Goal: Use online tool/utility: Utilize a website feature to perform a specific function

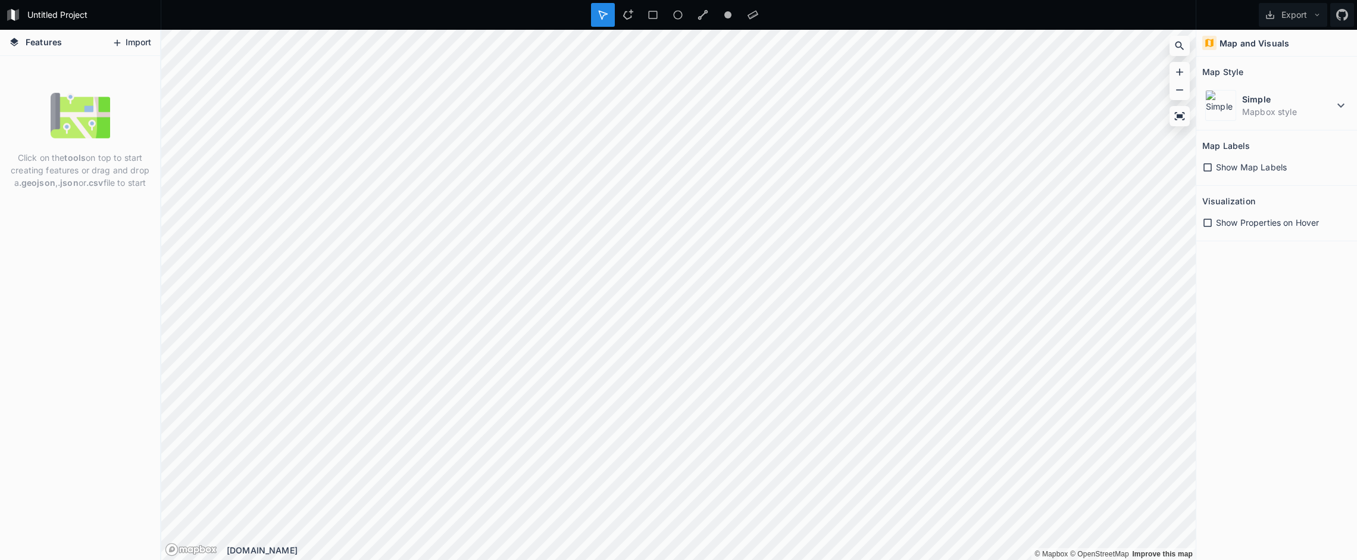
click at [127, 42] on button "Import" at bounding box center [131, 42] width 51 height 19
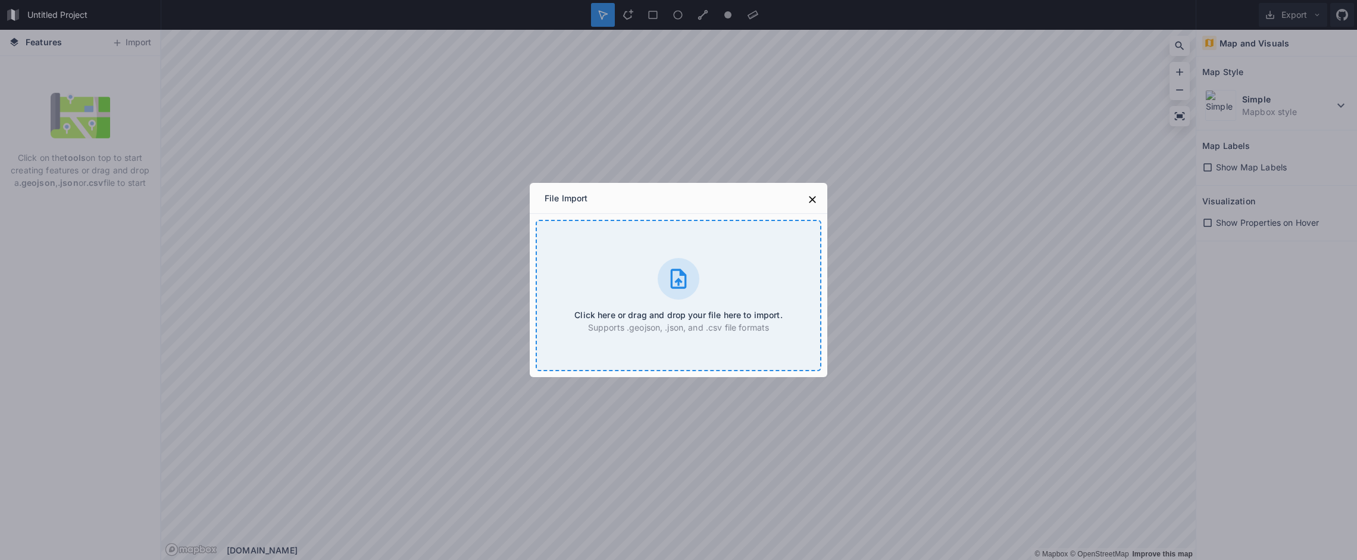
click at [663, 258] on div "Click here or drag and drop your file here to import. Supports .geojson, .json,…" at bounding box center [679, 295] width 286 height 151
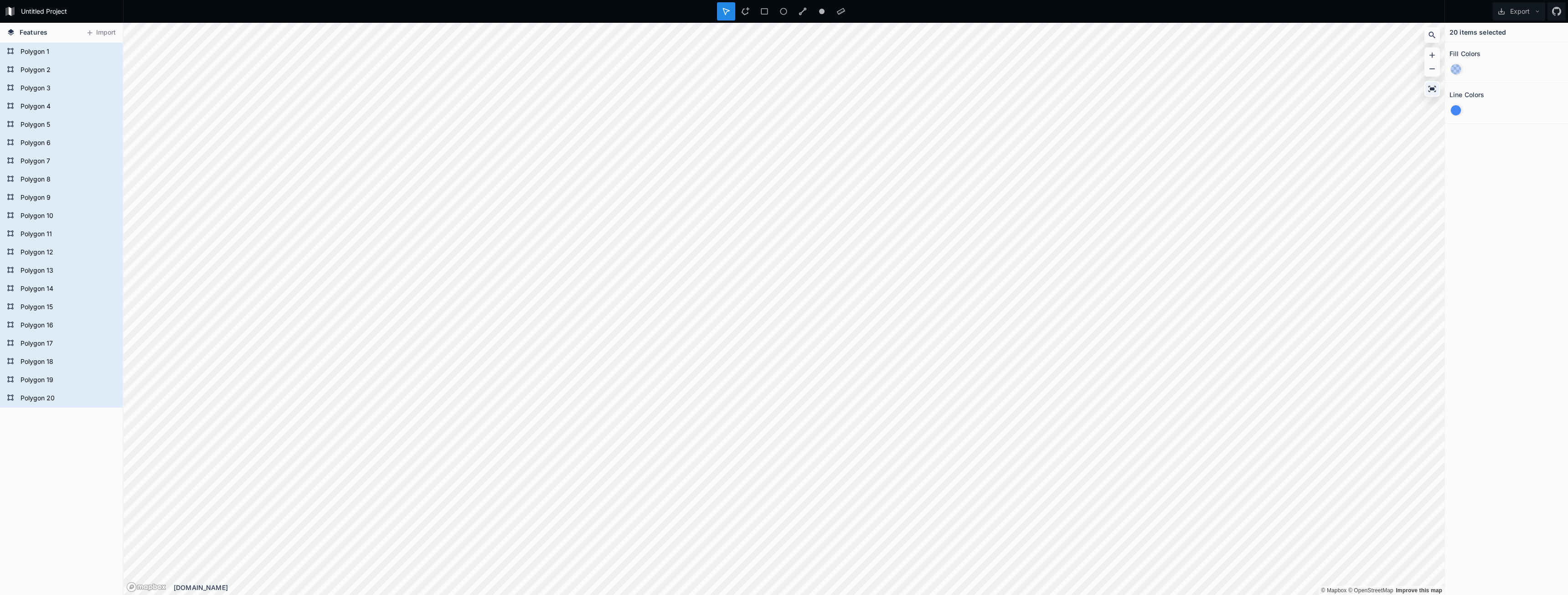
click at [1039, 91] on icon at bounding box center [1432, 89] width 9 height 9
click at [1039, 88] on icon at bounding box center [1432, 89] width 8 height 6
click at [1039, 54] on icon at bounding box center [1432, 55] width 9 height 9
click at [1039, 67] on icon at bounding box center [1432, 69] width 9 height 9
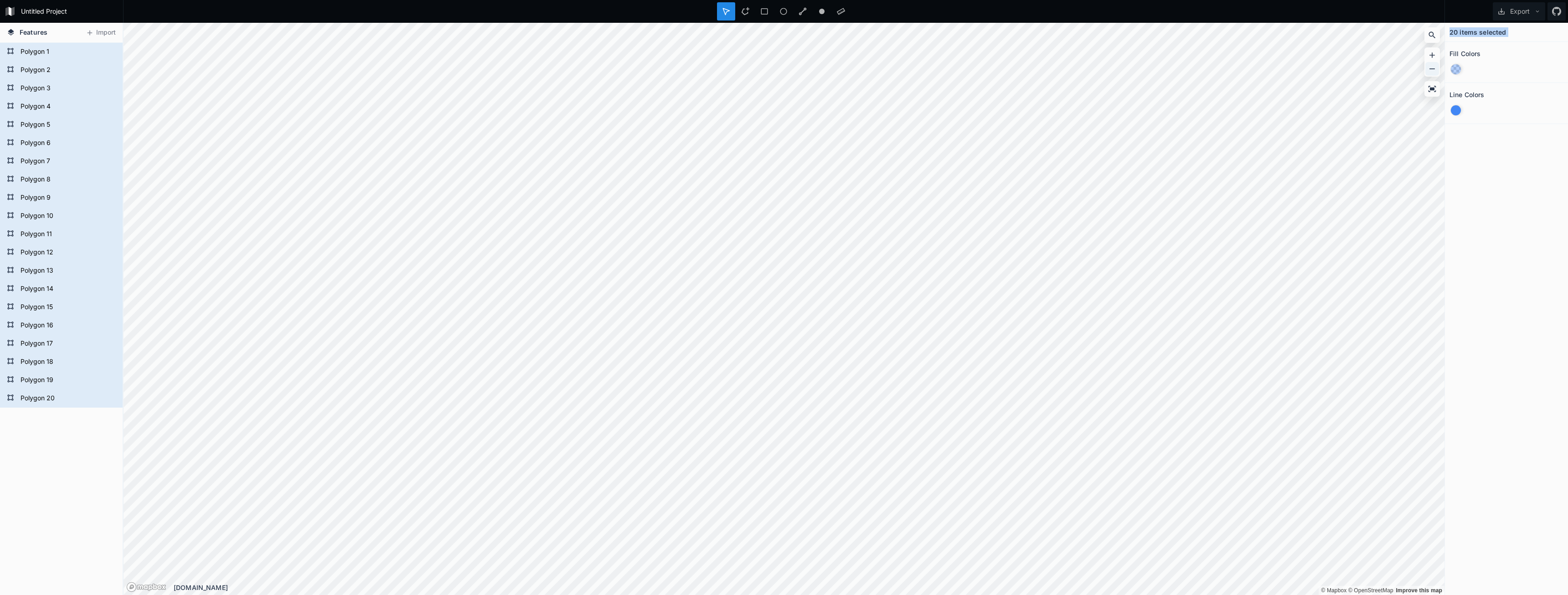
click at [1039, 67] on icon at bounding box center [1432, 69] width 9 height 9
click at [1039, 8] on button "Export" at bounding box center [1519, 11] width 52 height 18
click at [1039, 88] on icon at bounding box center [1432, 89] width 9 height 9
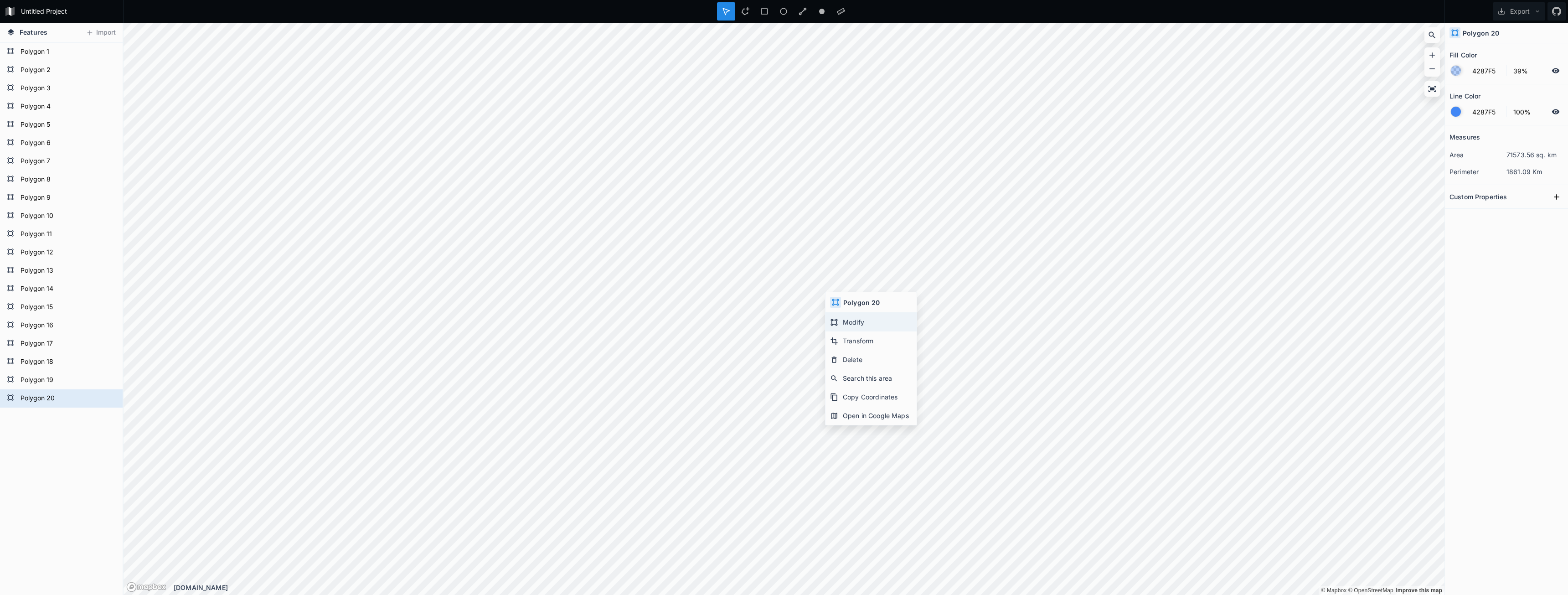
click at [872, 326] on div "Modify" at bounding box center [871, 322] width 91 height 18
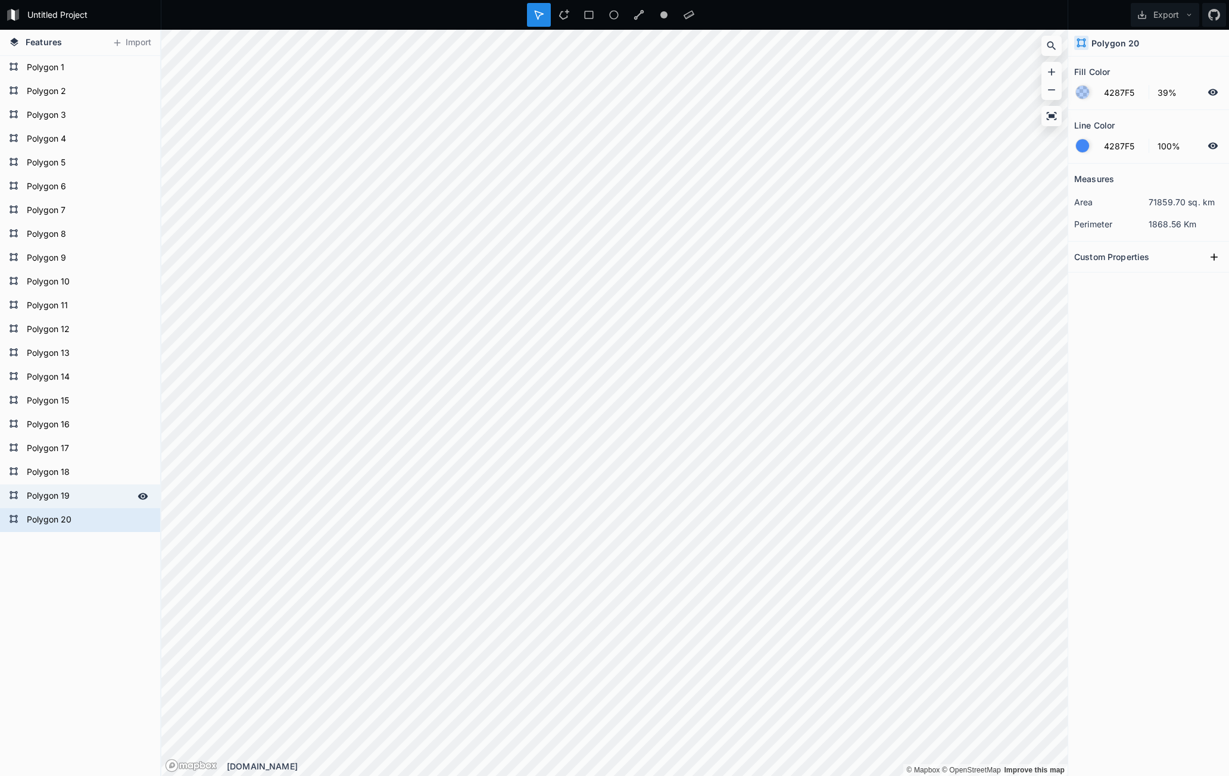
click at [150, 497] on div "Features Import Polygon 20 Polygon 19 Polygon 18 Polygon 17 Polygon 16 Polygon …" at bounding box center [614, 403] width 1229 height 746
click at [610, 338] on div "Modify" at bounding box center [601, 332] width 119 height 24
click at [110, 478] on div "Features Import Polygon 20 Polygon 19 Polygon 18 Polygon 17 Polygon 16 Polygon …" at bounding box center [614, 403] width 1229 height 746
click at [1181, 18] on button "Export" at bounding box center [1164, 15] width 68 height 24
click at [1176, 71] on div "Export as .geojson" at bounding box center [1162, 68] width 119 height 24
